Goal: Information Seeking & Learning: Check status

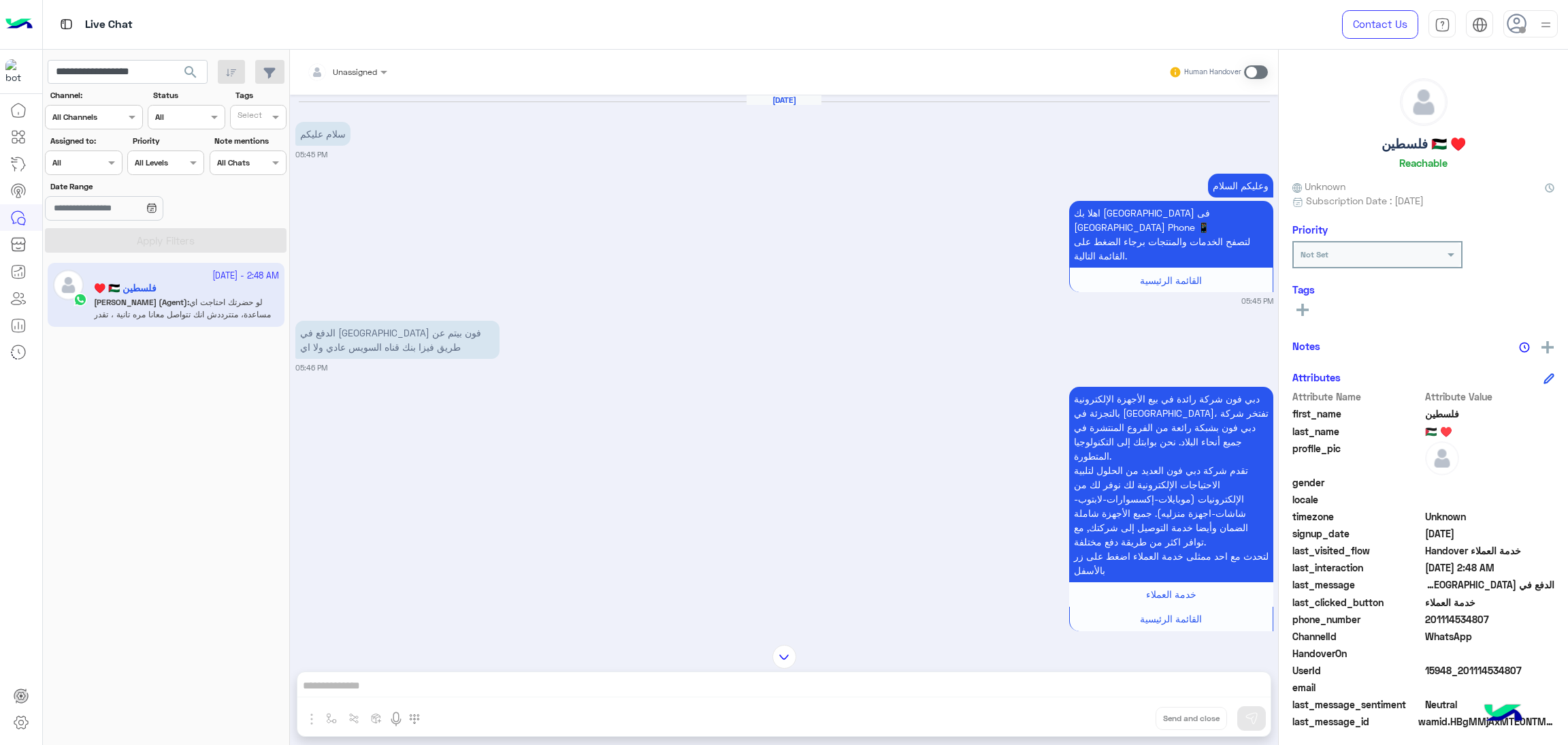
scroll to position [10, 0]
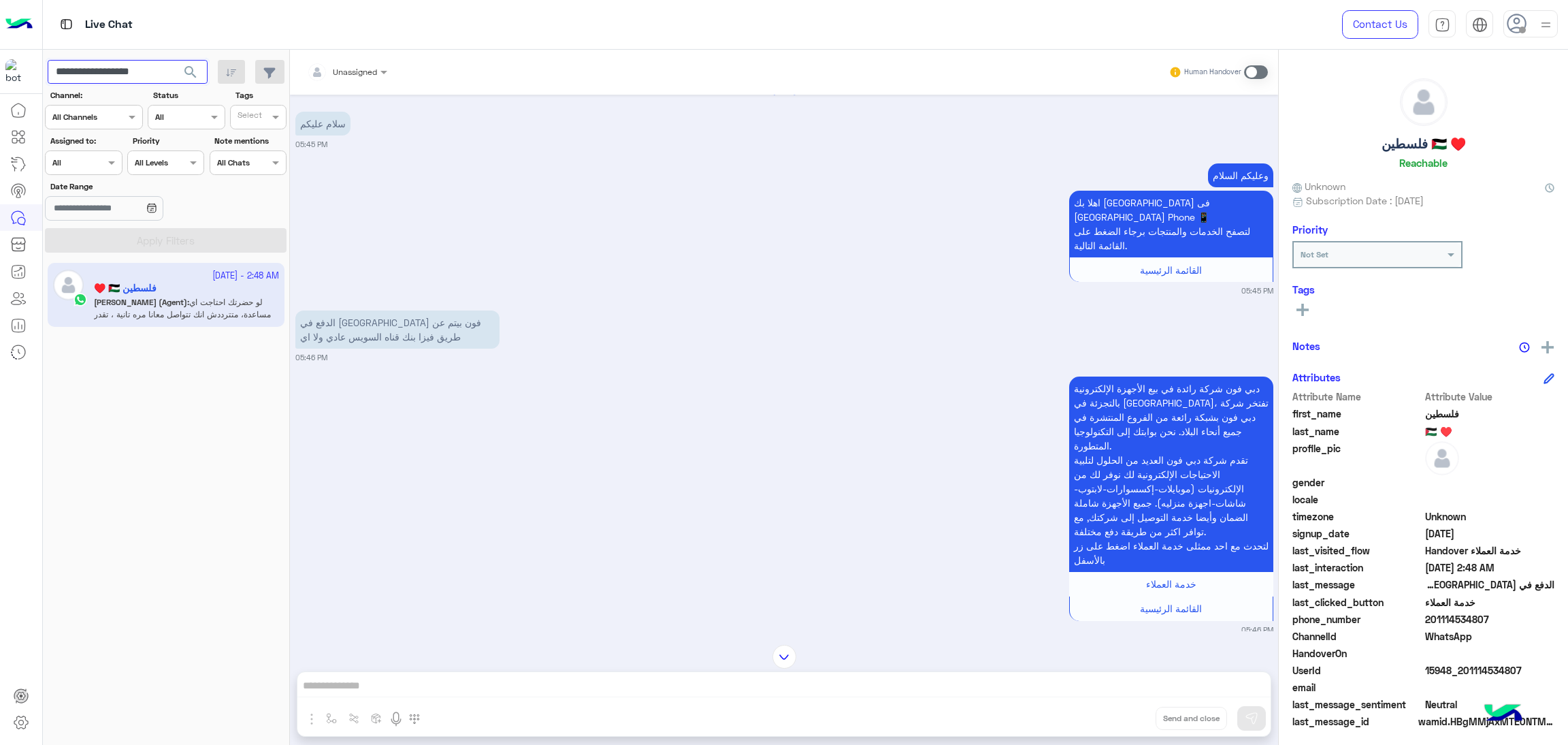
click at [123, 71] on input "**********" at bounding box center [127, 72] width 160 height 24
paste input "text"
click at [195, 80] on span "search" at bounding box center [190, 72] width 16 height 16
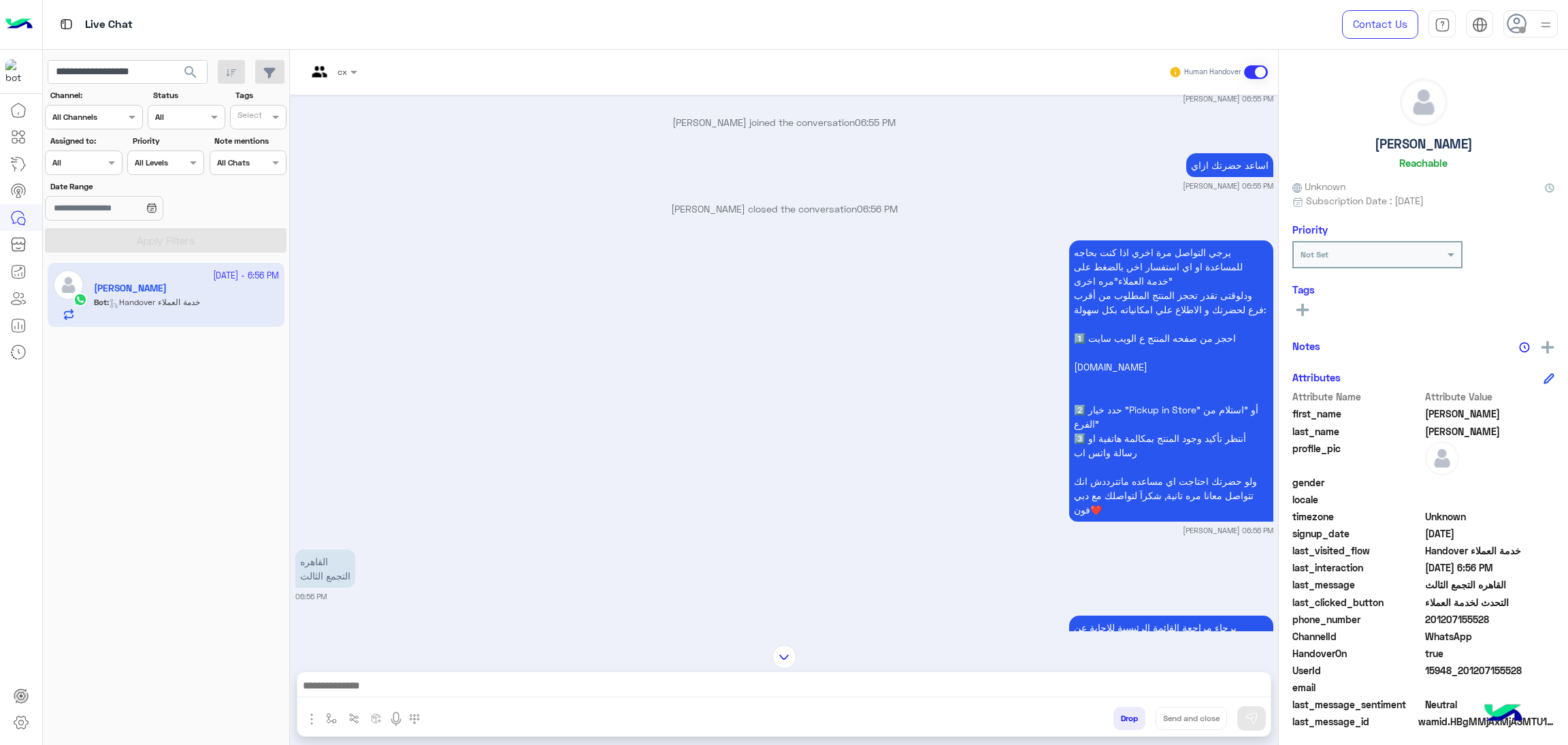
scroll to position [1124, 0]
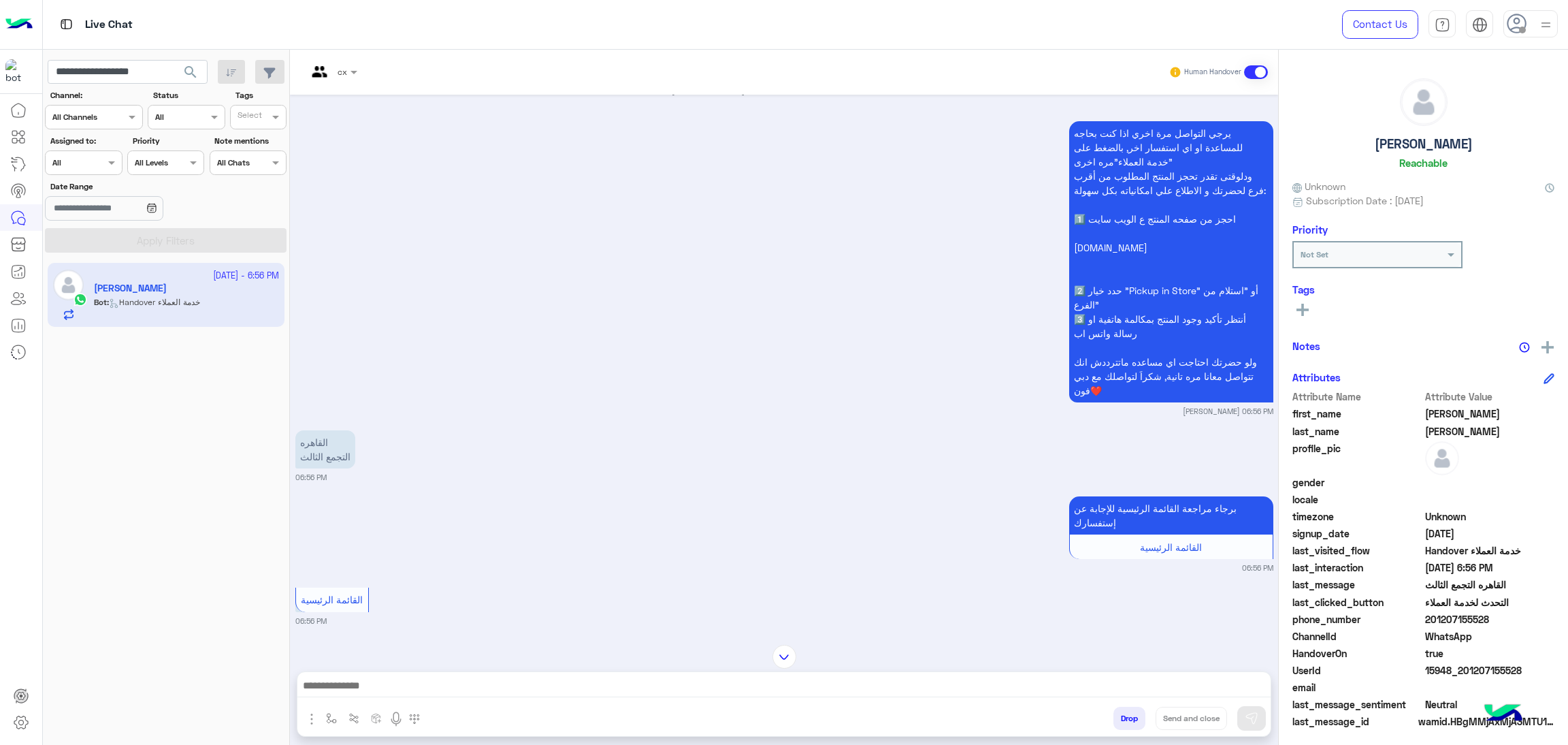
click at [1461, 663] on span "15948_201207155528" at bounding box center [1490, 670] width 130 height 15
copy span "15948_201207155528"
click at [74, 74] on input "**********" at bounding box center [127, 72] width 160 height 24
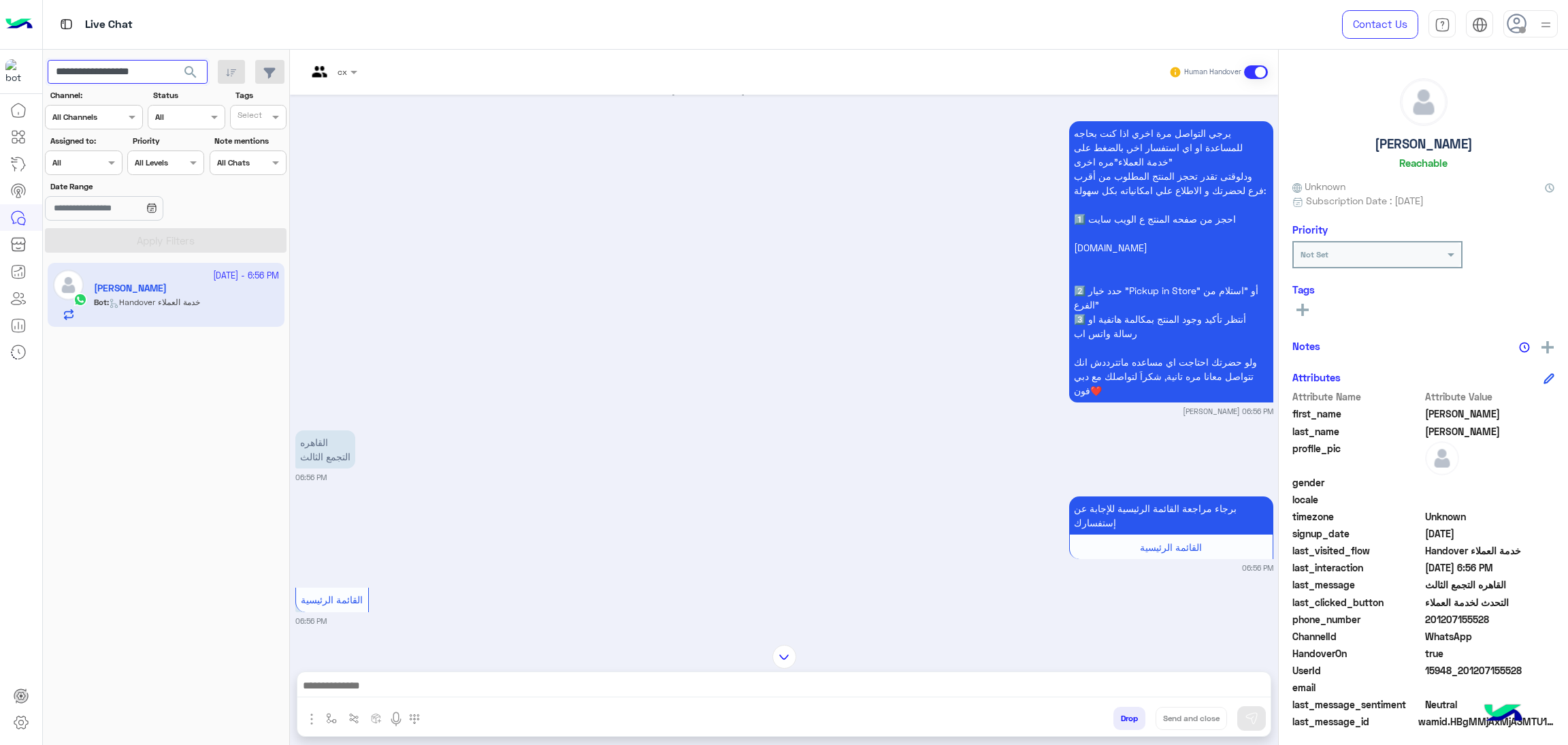
paste input "text"
click at [188, 75] on span "search" at bounding box center [190, 72] width 16 height 16
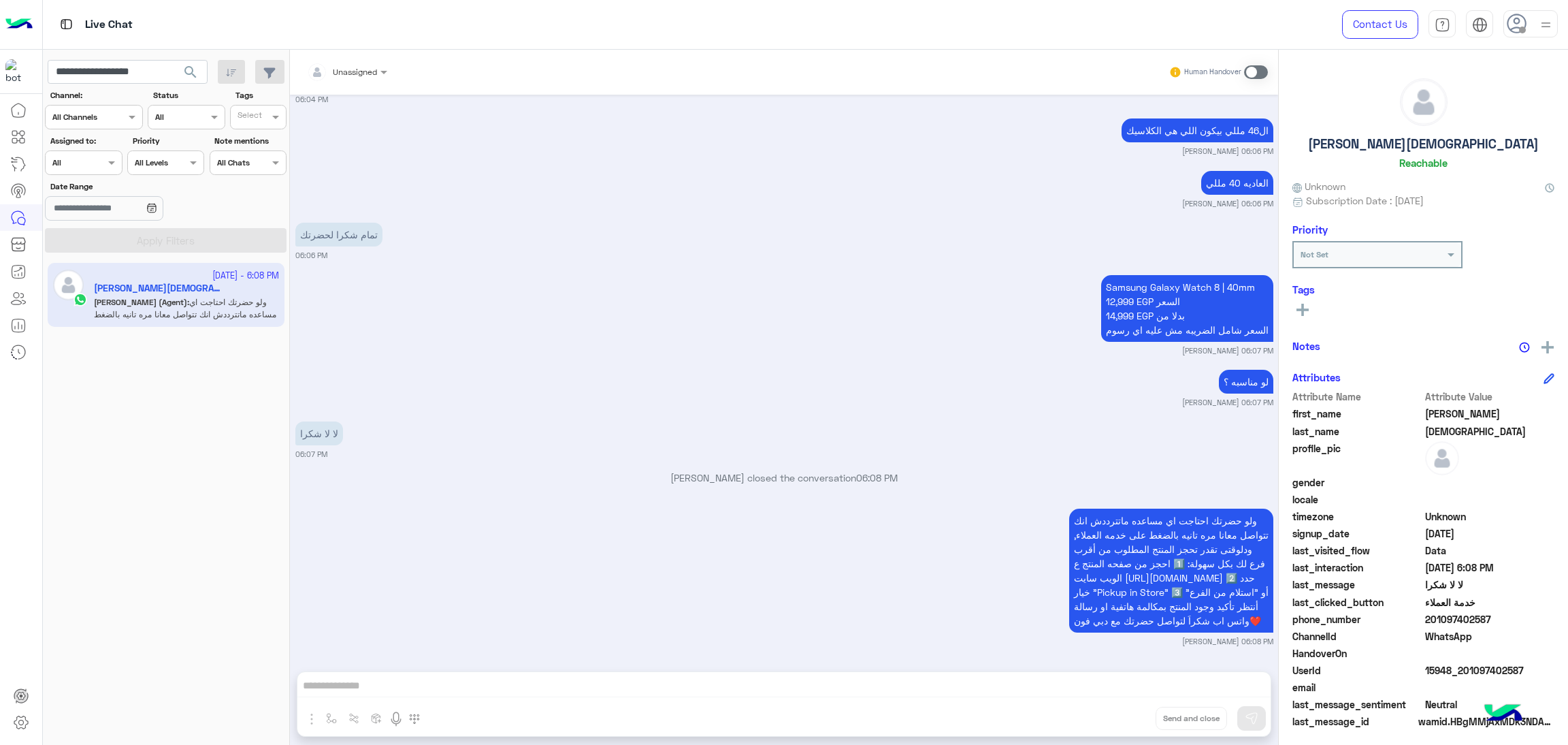
scroll to position [4232, 0]
click at [1476, 671] on span "15948_201097402587" at bounding box center [1490, 670] width 130 height 15
copy span "15948_201097402587"
click at [73, 86] on app-inbox-users-filters "**********" at bounding box center [166, 154] width 247 height 208
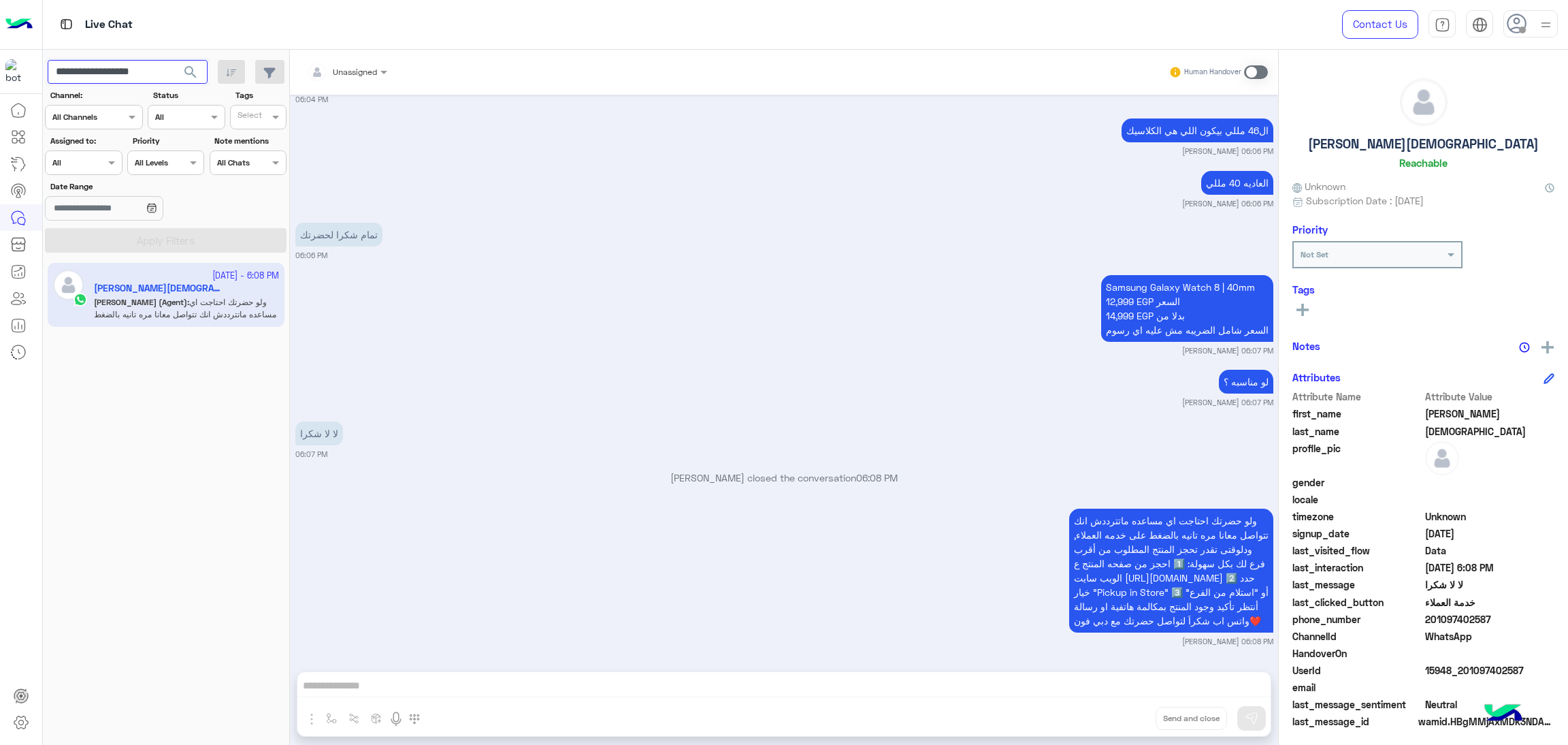
click at [92, 78] on input "**********" at bounding box center [127, 72] width 160 height 24
paste input "text"
type input "**********"
click at [190, 75] on span "search" at bounding box center [190, 72] width 16 height 16
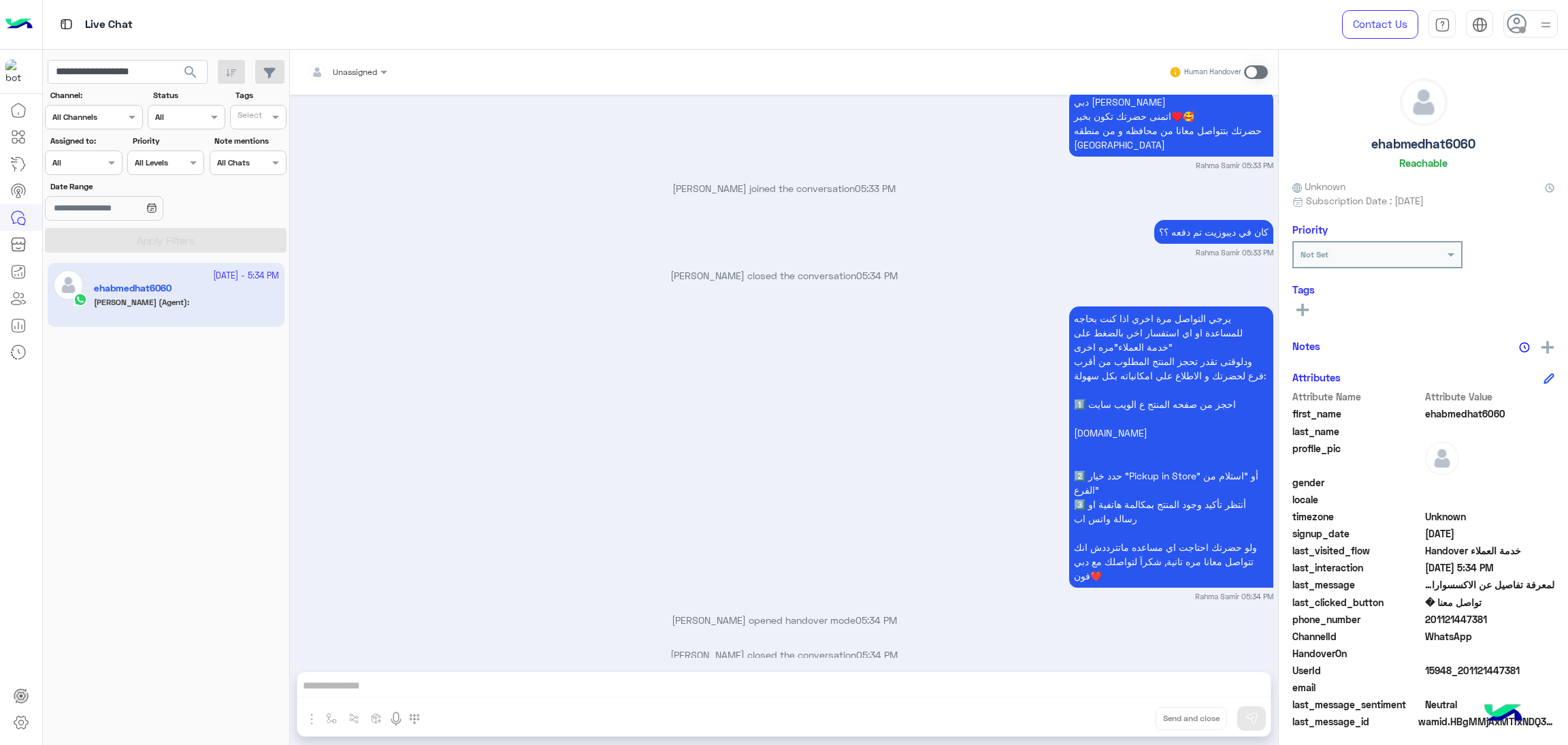
scroll to position [4143, 0]
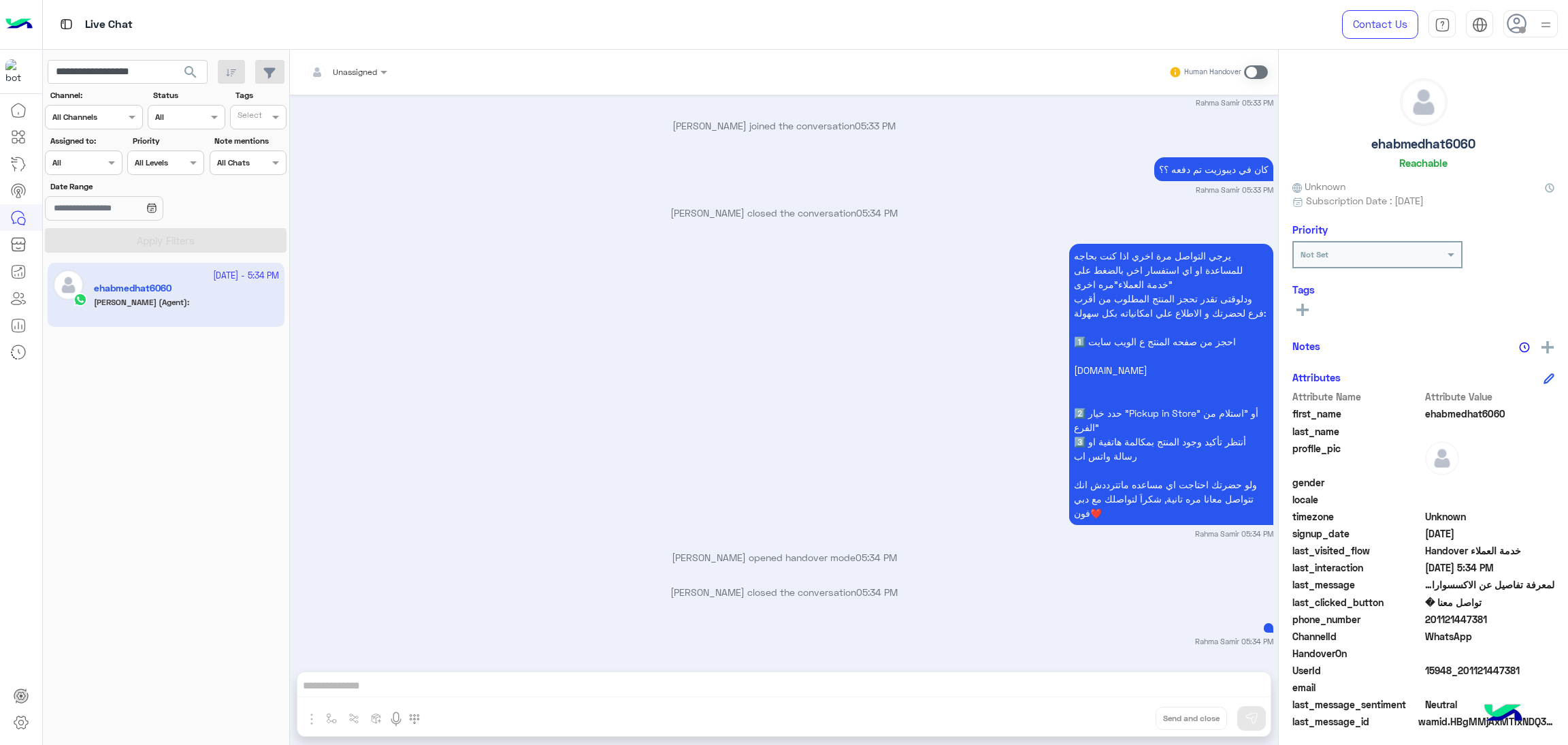
click at [1458, 665] on span "15948_201121447381" at bounding box center [1490, 670] width 130 height 15
copy span "15948_201121447381"
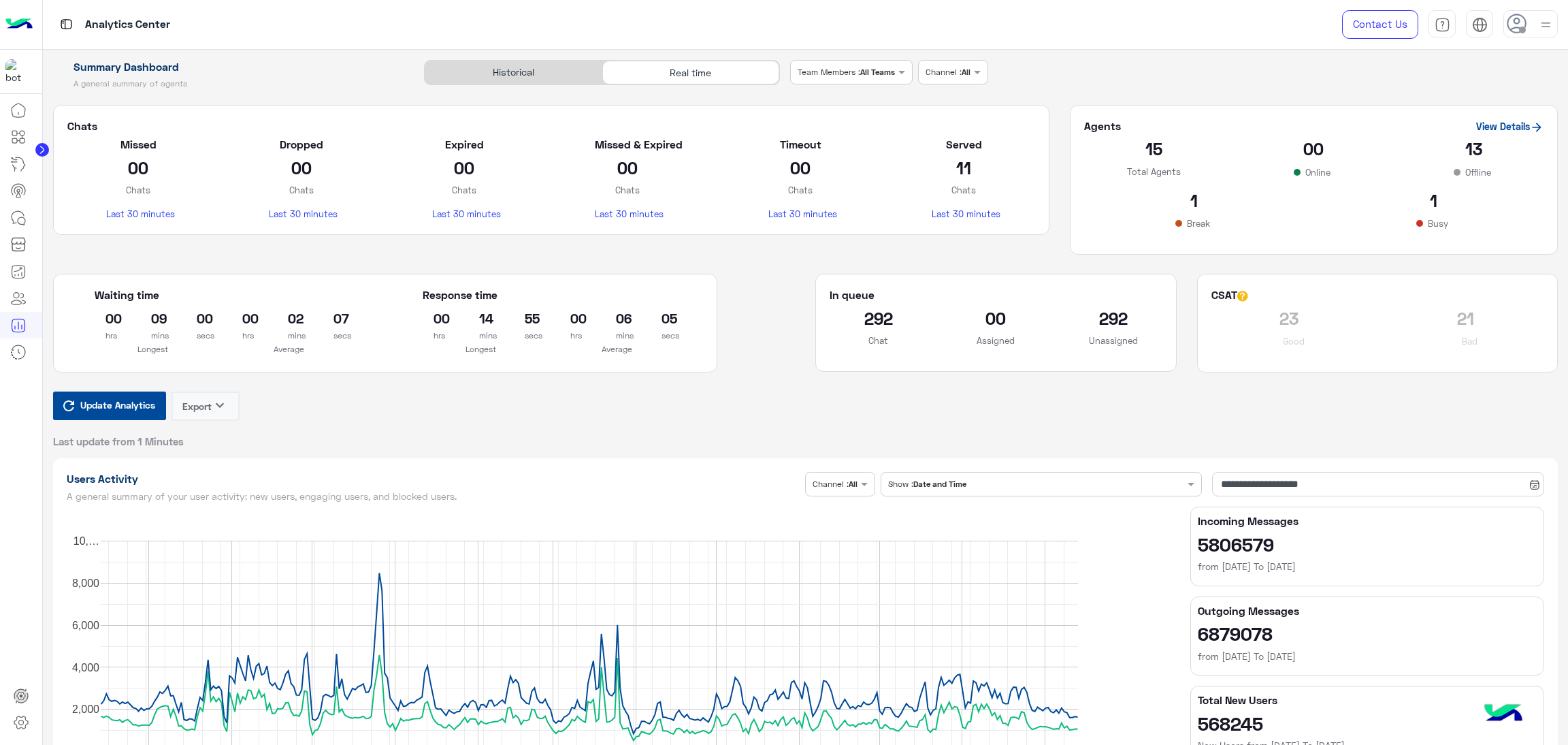
scroll to position [102, 0]
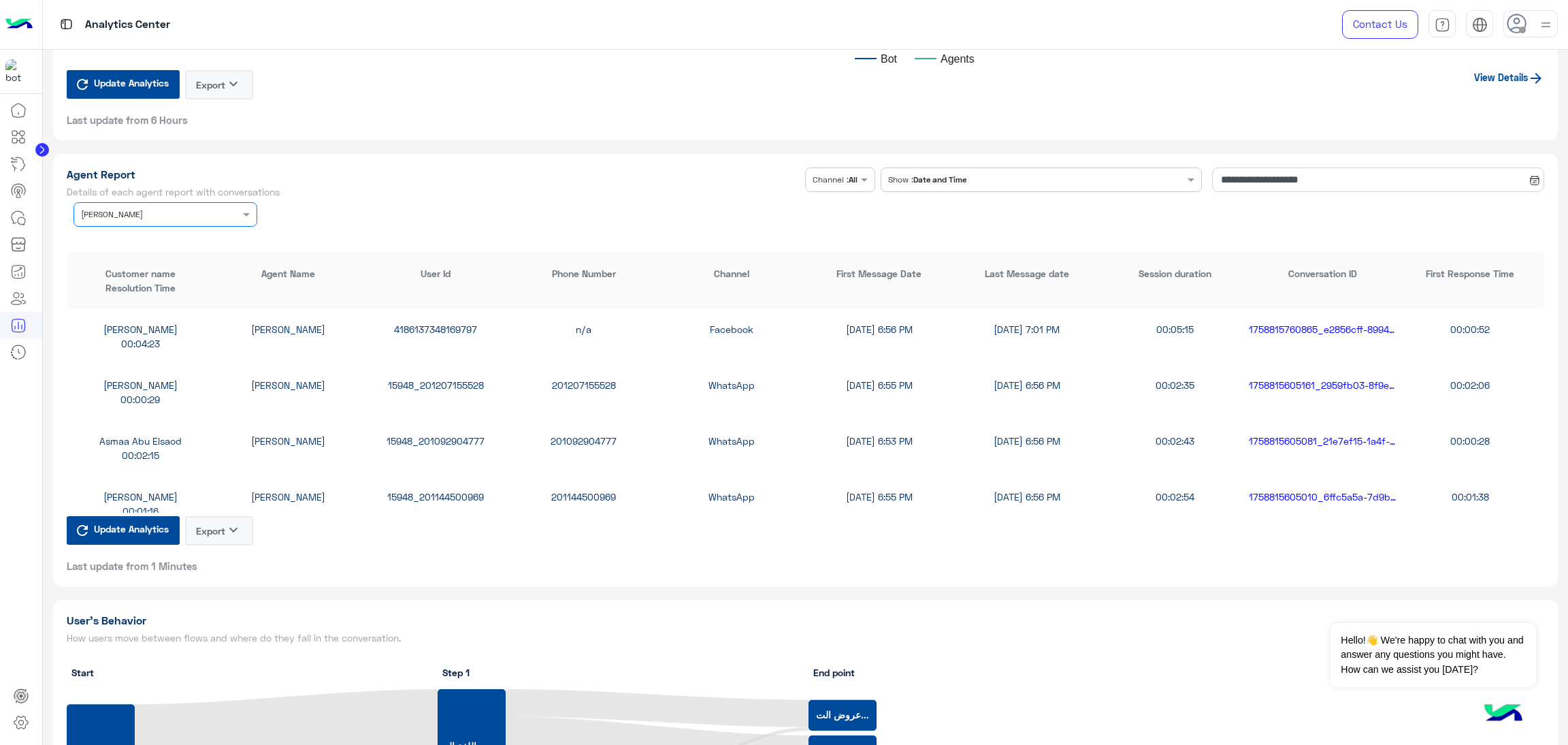
click at [438, 380] on div "15948_201207155528" at bounding box center [436, 385] width 148 height 15
copy div "15948_201207155528"
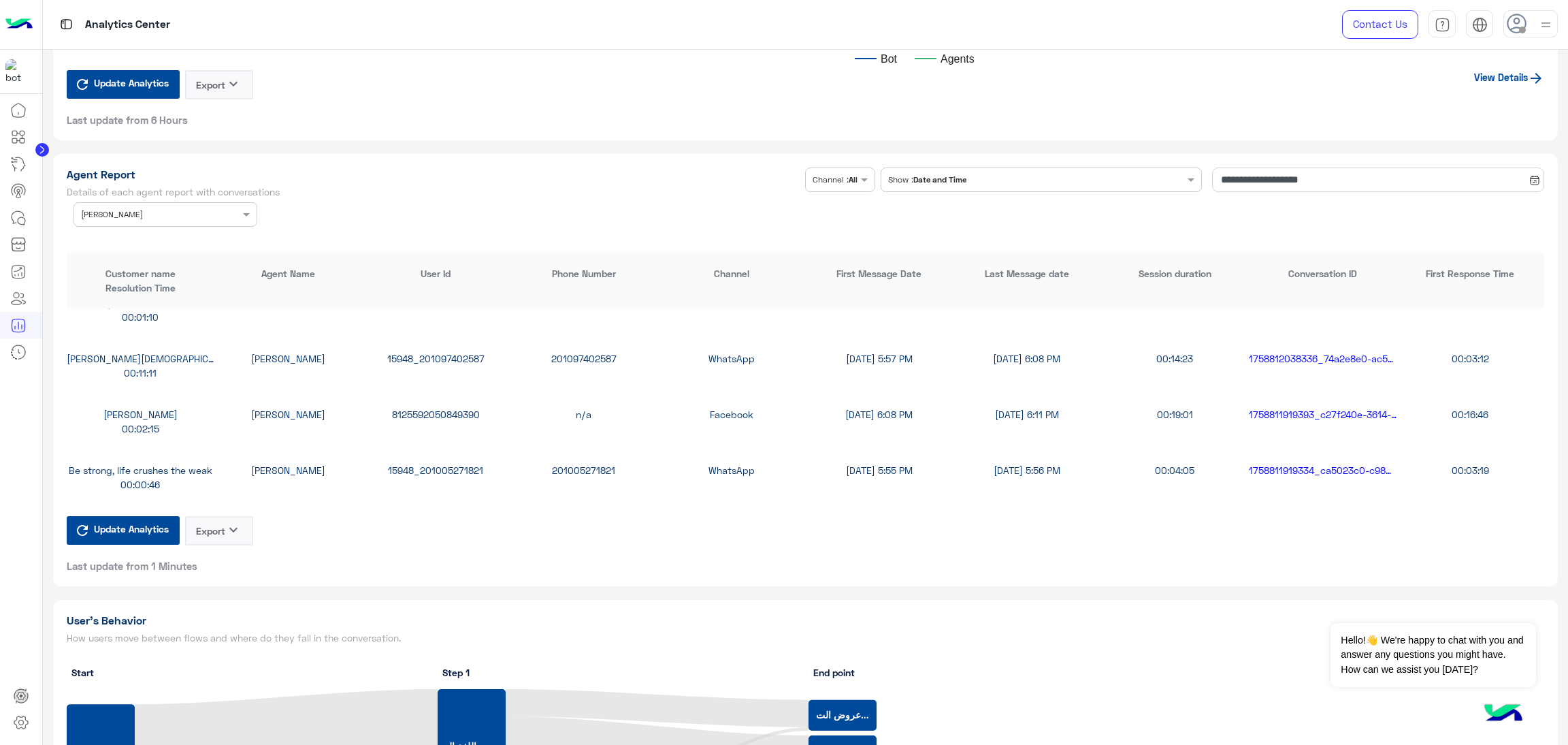
click at [442, 344] on div "Mohamed Mosleh Rahma Samir 15948_201097402587 201097402587 WhatsApp 9/25/25, 5:…" at bounding box center [806, 366] width 1478 height 56
click at [448, 359] on div "15948_201097402587" at bounding box center [436, 359] width 148 height 15
copy div "15948_201097402587"
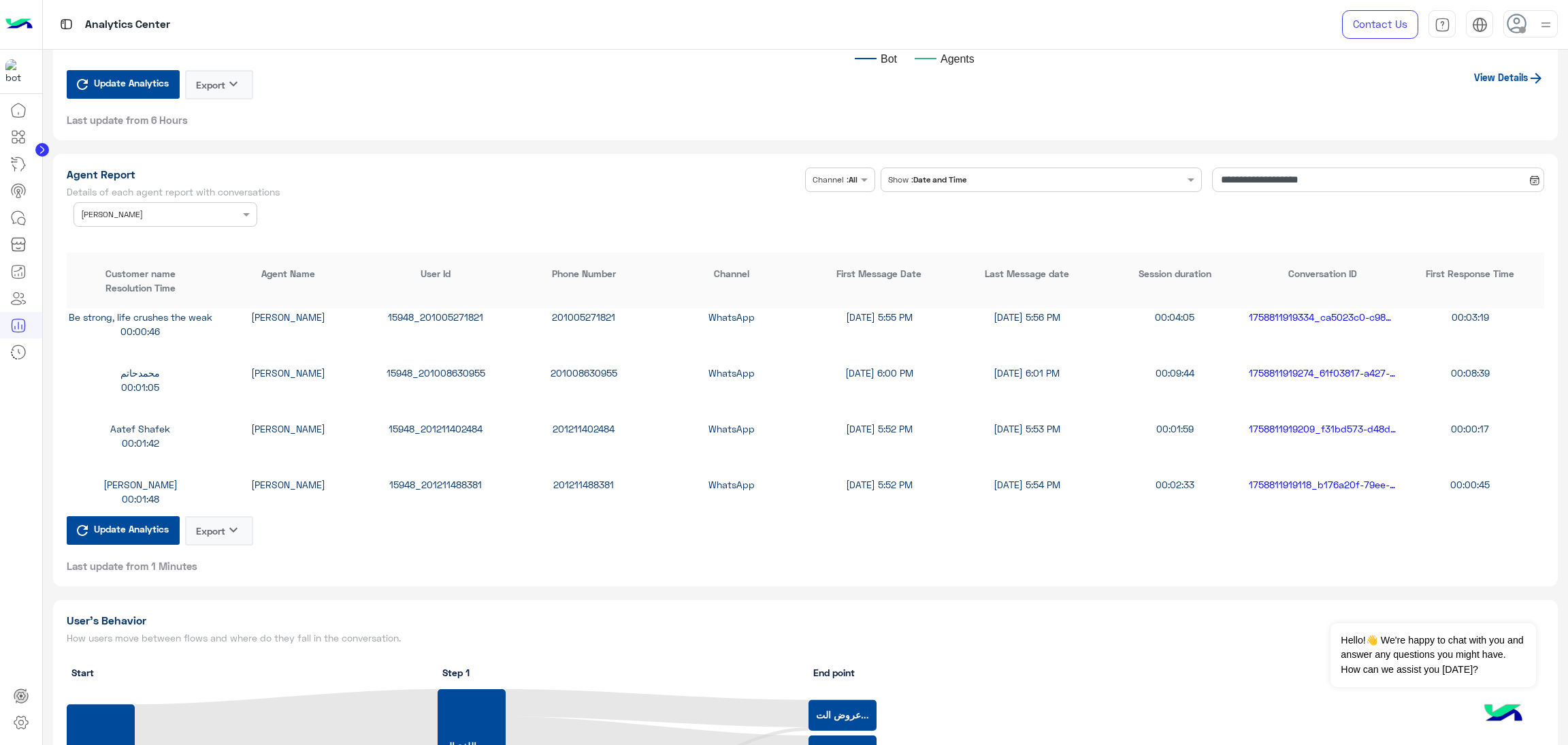
scroll to position [817, 0]
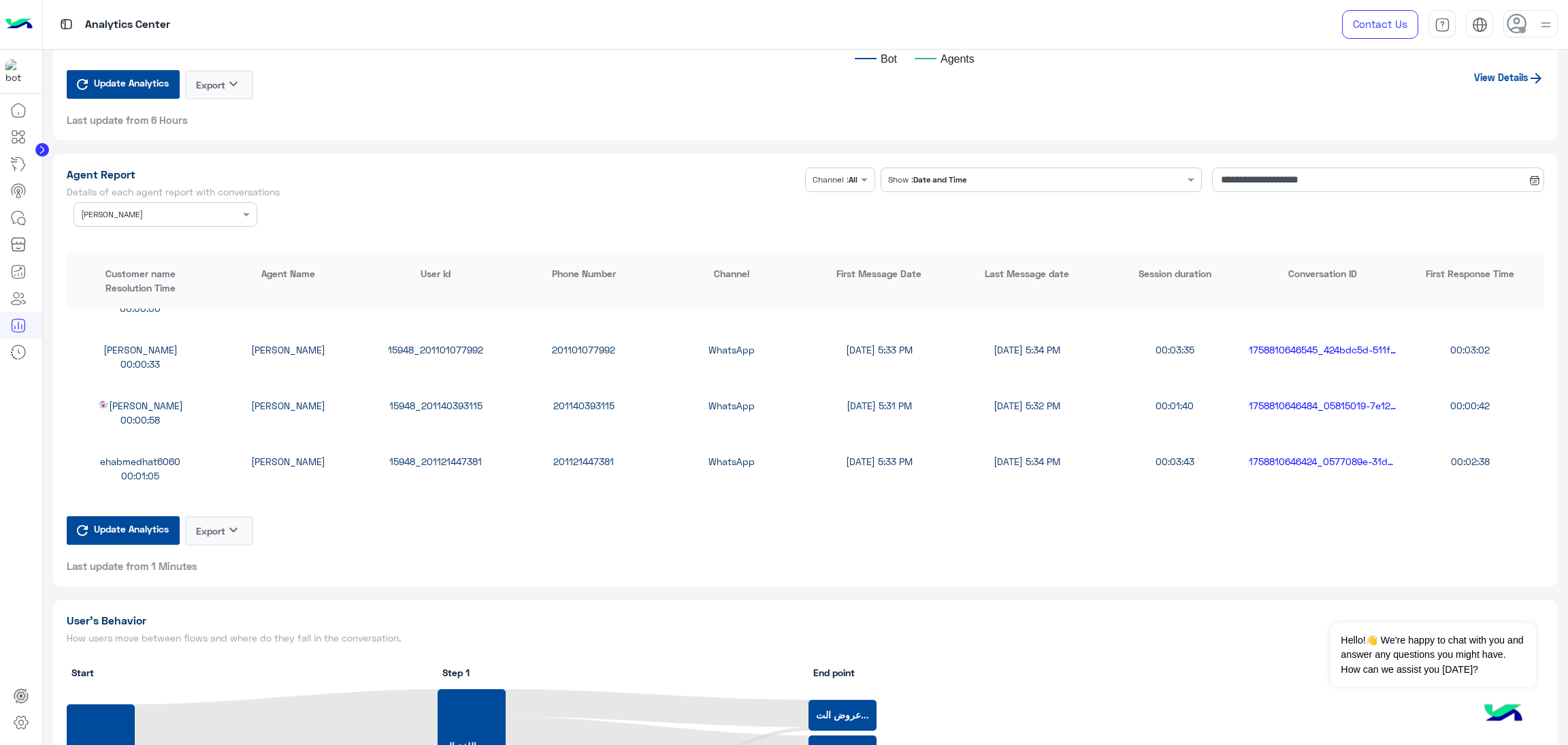
click at [459, 454] on div "15948_201121447381" at bounding box center [436, 462] width 148 height 15
copy div "15948_201121447381"
